Goal: Information Seeking & Learning: Learn about a topic

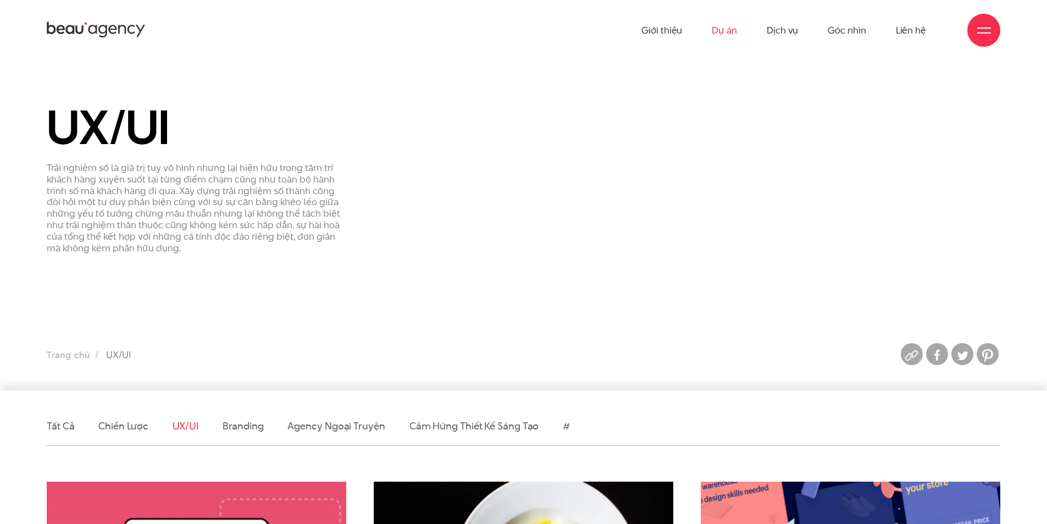
click at [716, 27] on link "Dự án" at bounding box center [724, 30] width 25 height 60
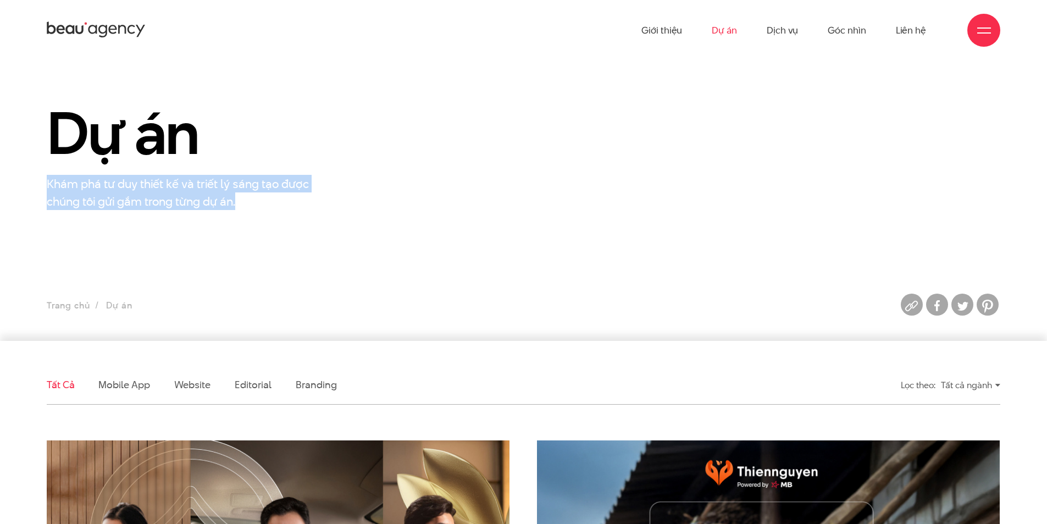
drag, startPoint x: 281, startPoint y: 204, endPoint x: 55, endPoint y: 202, distance: 226.0
click at [48, 186] on p "Khám phá tư duy thiết kế và triết lý sáng tạo được chúng tôi gửi gắm trong từng…" at bounding box center [184, 192] width 275 height 35
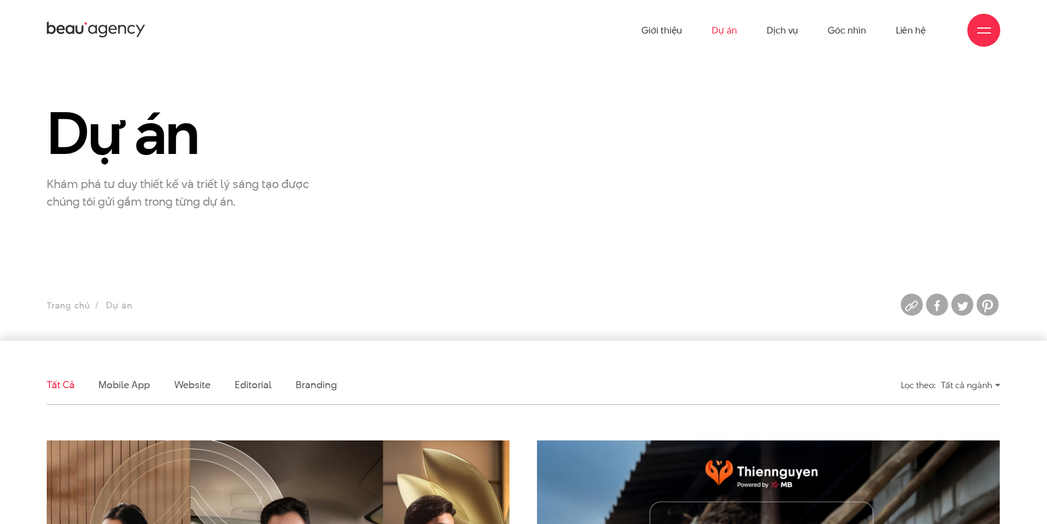
click at [90, 263] on section "Dự án Khám phá tư duy thiết kế và triết lý sáng tạo được chúng tôi gửi gắm tron…" at bounding box center [523, 200] width 1047 height 280
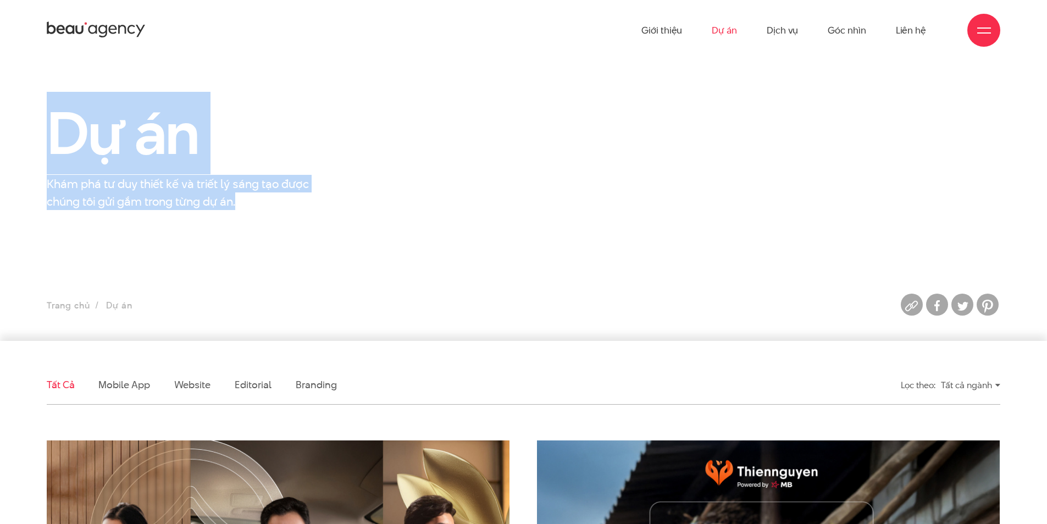
drag, startPoint x: 280, startPoint y: 199, endPoint x: 34, endPoint y: 130, distance: 256.4
click at [34, 130] on div "Dự án Khám phá tư duy thiết kế và triết lý sáng tạo được chúng tôi gửi gắm tron…" at bounding box center [196, 156] width 327 height 108
click at [12, 162] on div "Dự án Khám phá tư duy thiết kế và triết lý sáng tạo được chúng tôi gửi gắm tron…" at bounding box center [523, 156] width 1047 height 108
drag, startPoint x: 34, startPoint y: 114, endPoint x: 263, endPoint y: 228, distance: 255.5
click at [263, 228] on section "Dự án Khám phá tư duy thiết kế và triết lý sáng tạo được chúng tôi gửi gắm tron…" at bounding box center [523, 200] width 1047 height 280
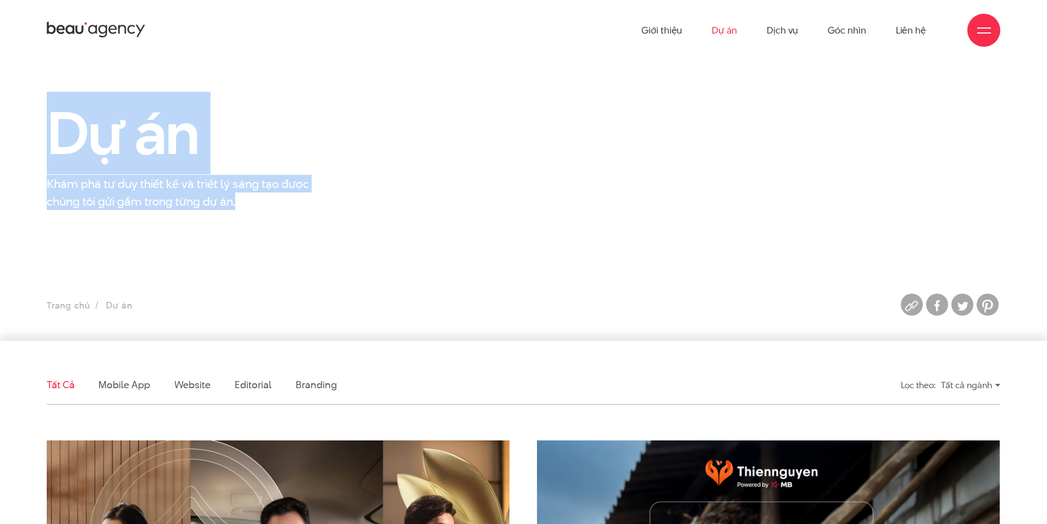
click at [263, 228] on section "Dự án Khám phá tư duy thiết kế và triết lý sáng tạo được chúng tôi gửi gắm tron…" at bounding box center [523, 200] width 1047 height 280
drag, startPoint x: 266, startPoint y: 219, endPoint x: 8, endPoint y: 126, distance: 274.1
click at [8, 126] on section "Dự án Khám phá tư duy thiết kế và triết lý sáng tạo được chúng tôi gửi gắm tron…" at bounding box center [523, 200] width 1047 height 280
click at [39, 226] on section "Dự án Khám phá tư duy thiết kế và triết lý sáng tạo được chúng tôi gửi gắm tron…" at bounding box center [523, 200] width 1047 height 280
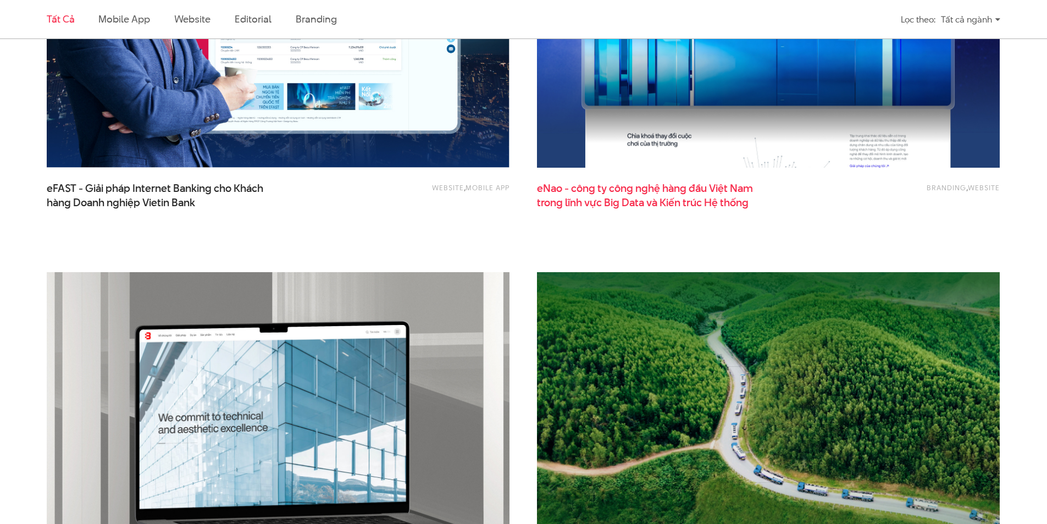
scroll to position [1924, 0]
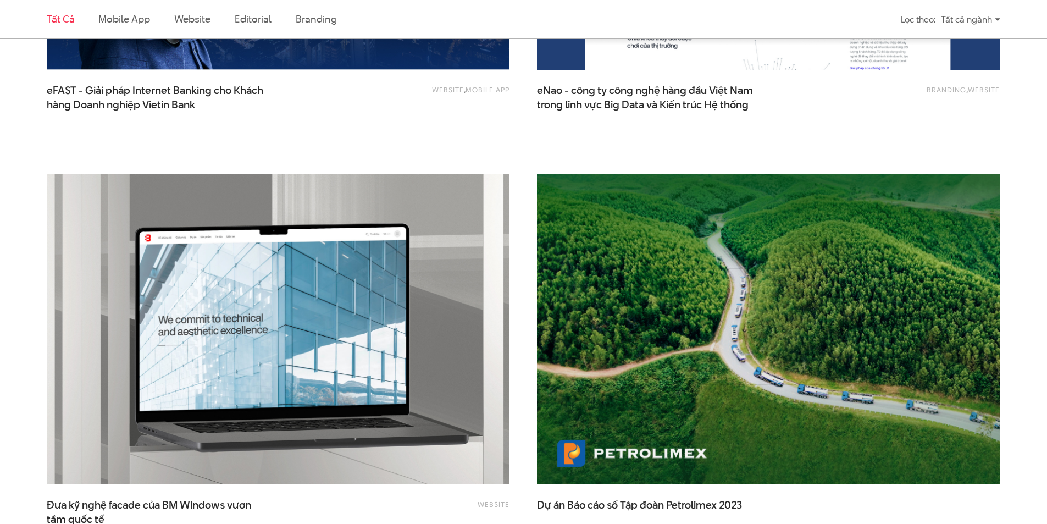
click at [517, 324] on div "Website Đưa kỹ nghệ facade của BM Windows vươn tầm quốc tế" at bounding box center [278, 368] width 490 height 415
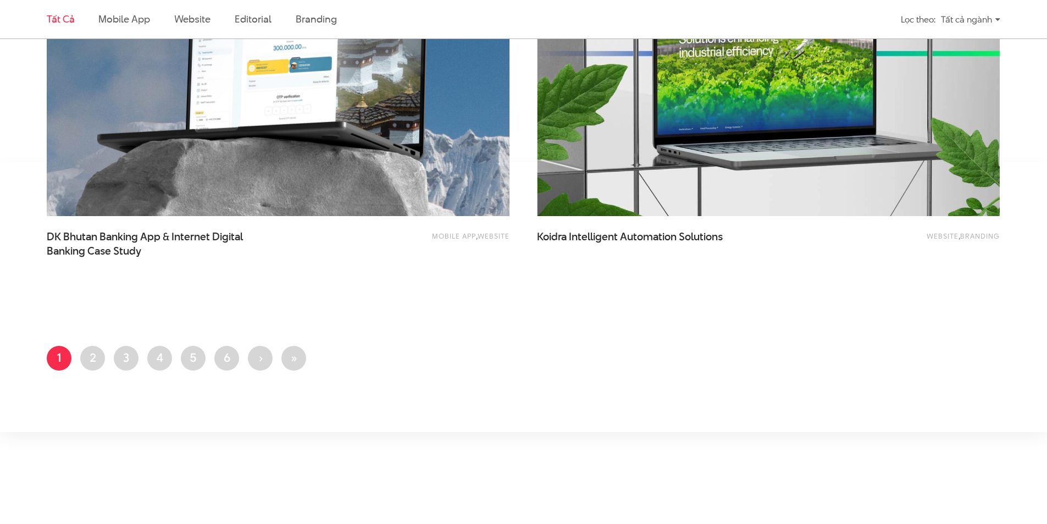
scroll to position [2639, 0]
